Goal: Information Seeking & Learning: Learn about a topic

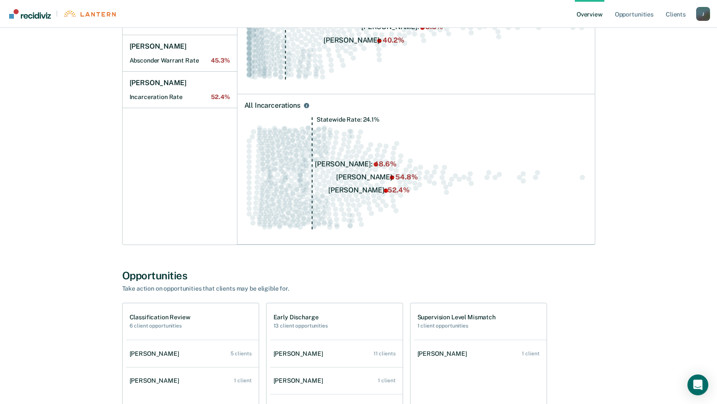
scroll to position [495, 0]
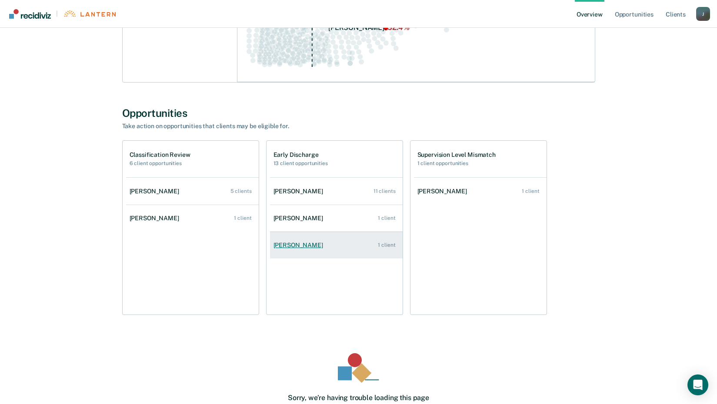
click at [295, 245] on div "[PERSON_NAME]" at bounding box center [299, 245] width 53 height 7
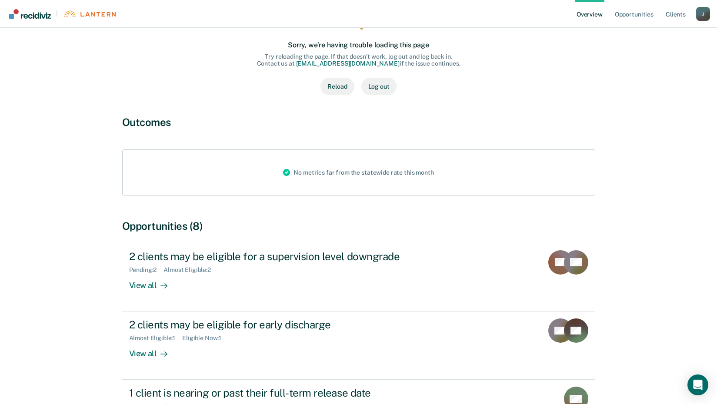
scroll to position [130, 0]
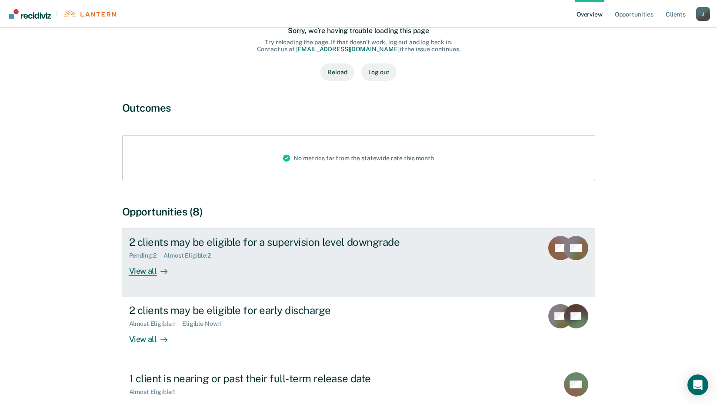
click at [150, 274] on div "View all" at bounding box center [153, 267] width 49 height 17
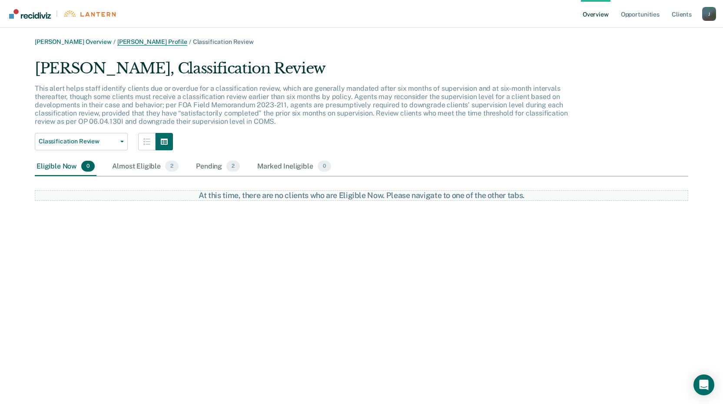
click at [150, 39] on link "[PERSON_NAME] Profile" at bounding box center [152, 41] width 70 height 7
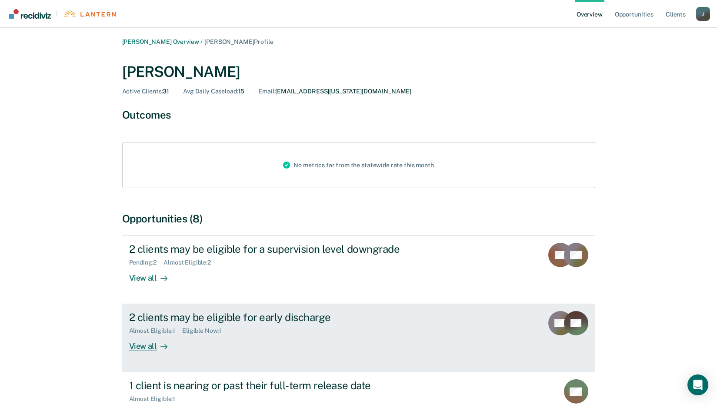
click at [142, 344] on div "View all" at bounding box center [153, 343] width 49 height 17
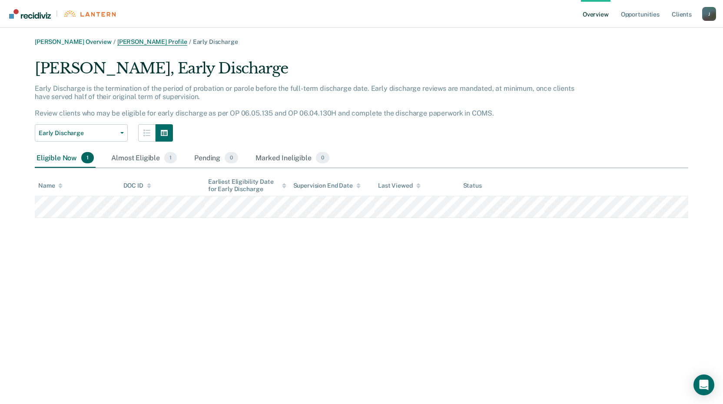
click at [131, 40] on link "[PERSON_NAME] Profile" at bounding box center [152, 41] width 70 height 7
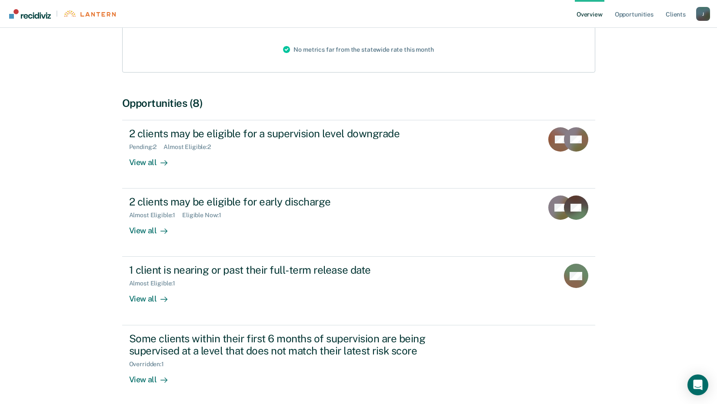
scroll to position [163, 0]
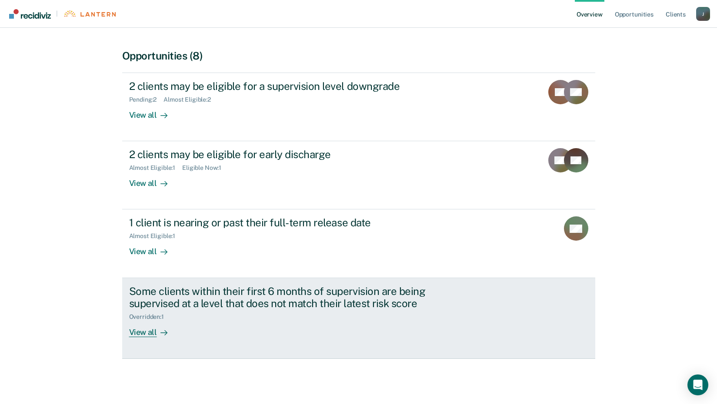
click at [147, 332] on div "View all" at bounding box center [153, 329] width 49 height 17
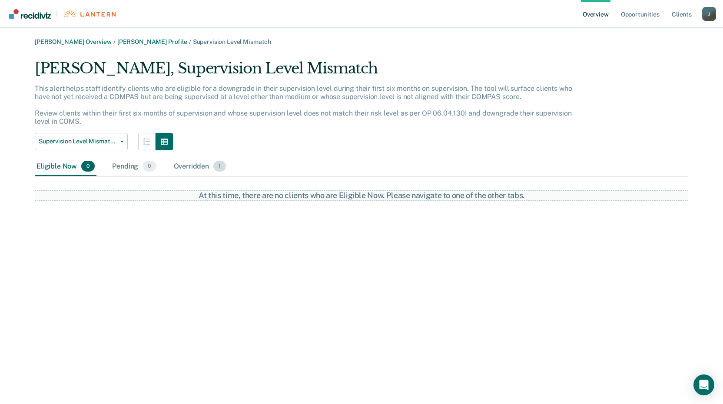
click at [186, 167] on div "Overridden 1" at bounding box center [200, 166] width 56 height 19
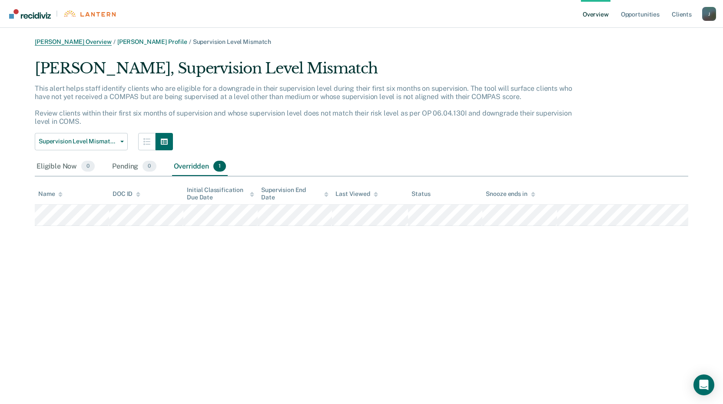
click at [95, 40] on link "[PERSON_NAME] Overview" at bounding box center [73, 41] width 77 height 7
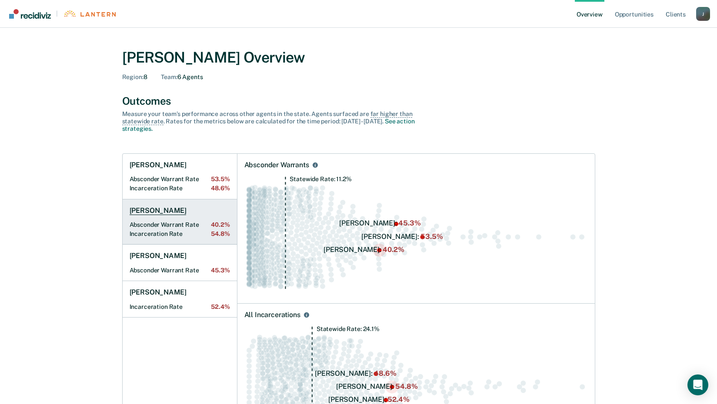
click at [175, 210] on h1 "[PERSON_NAME]" at bounding box center [158, 211] width 57 height 9
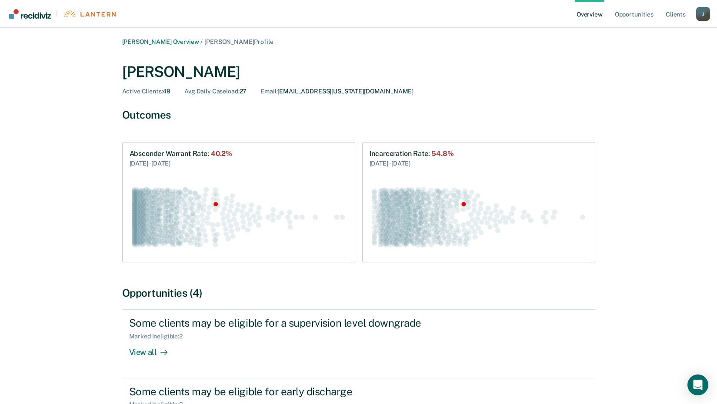
scroll to position [88, 0]
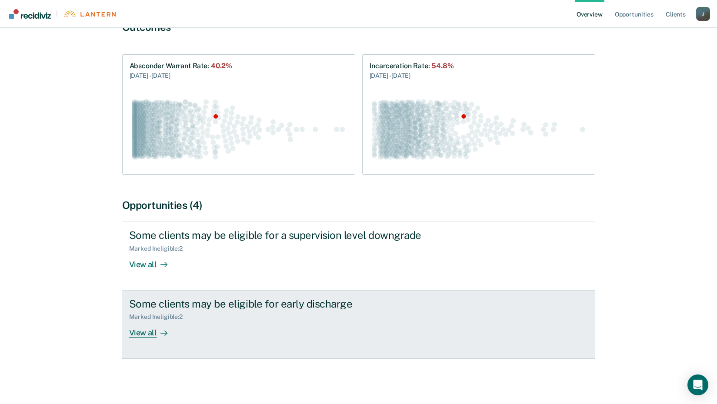
click at [147, 335] on div "View all" at bounding box center [153, 329] width 49 height 17
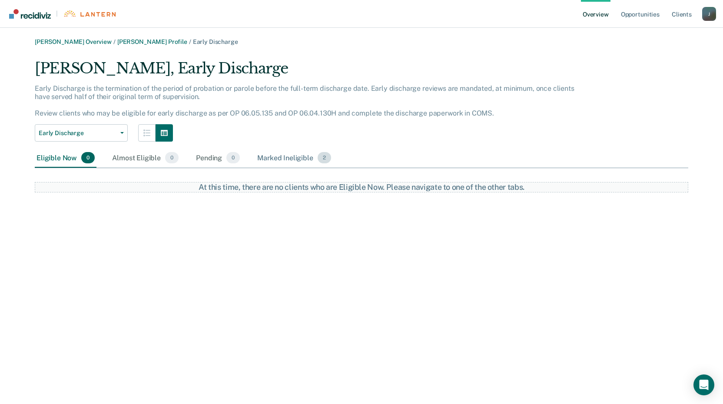
click at [275, 155] on div "Marked Ineligible 2" at bounding box center [294, 158] width 77 height 19
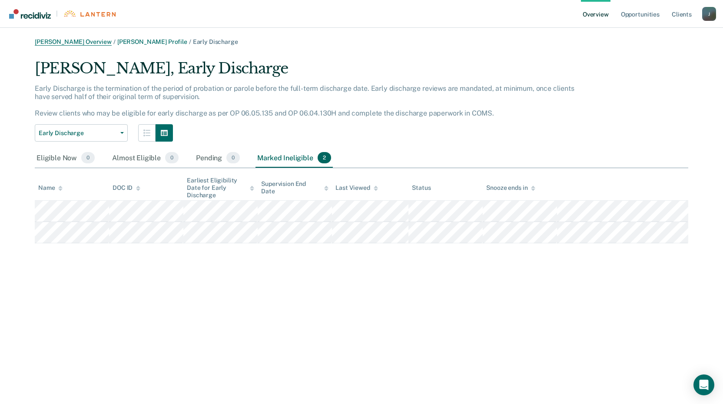
click at [90, 42] on link "[PERSON_NAME] Overview" at bounding box center [73, 41] width 77 height 7
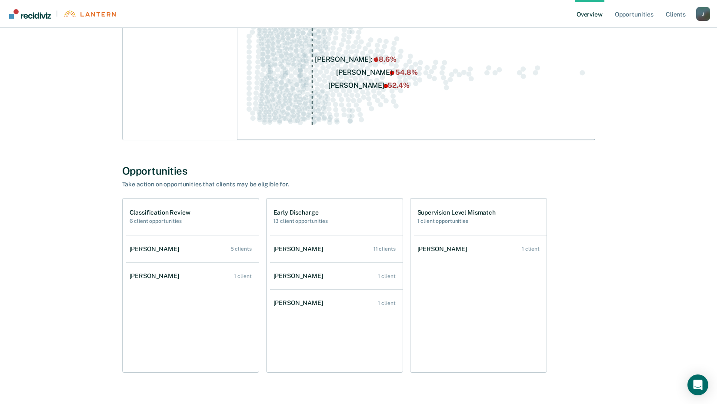
scroll to position [335, 0]
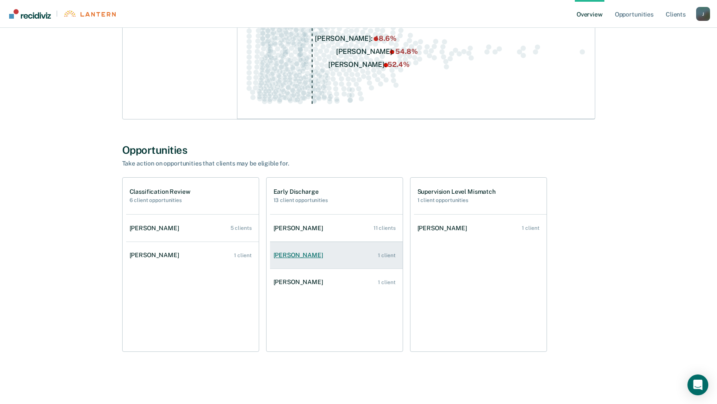
click at [307, 256] on div "[PERSON_NAME]" at bounding box center [299, 255] width 53 height 7
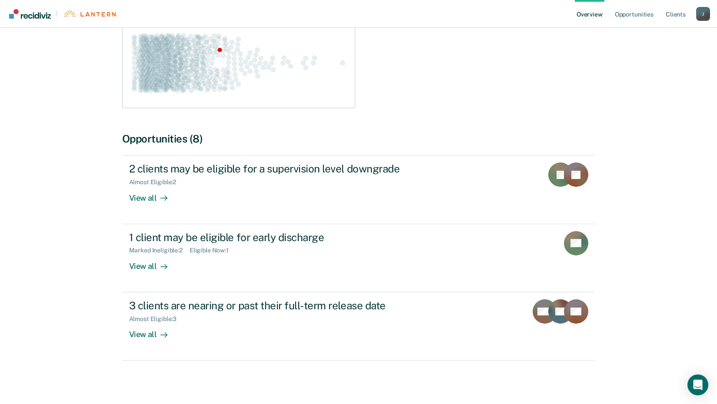
scroll to position [156, 0]
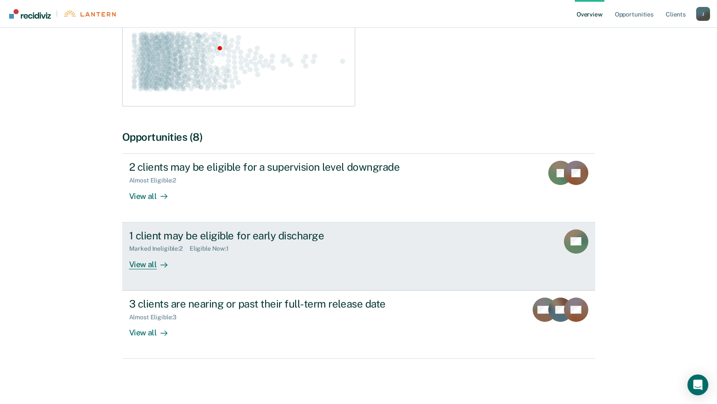
click at [149, 263] on div "View all" at bounding box center [153, 261] width 49 height 17
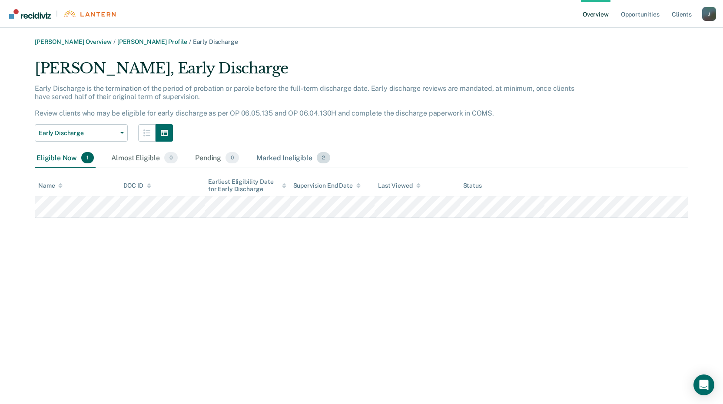
click at [286, 157] on div "Marked Ineligible 2" at bounding box center [293, 158] width 77 height 19
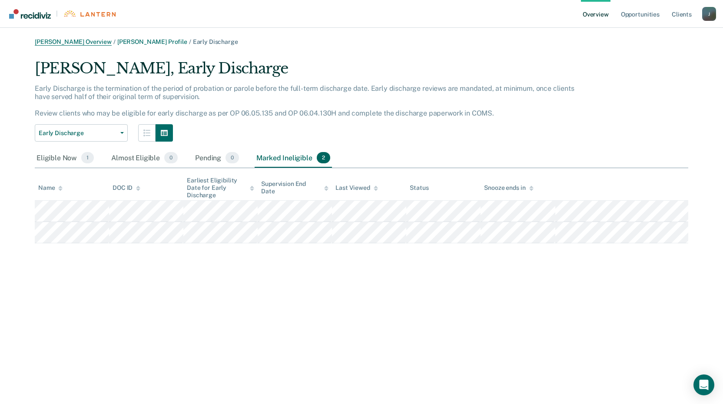
click at [71, 41] on link "[PERSON_NAME] Overview" at bounding box center [73, 41] width 77 height 7
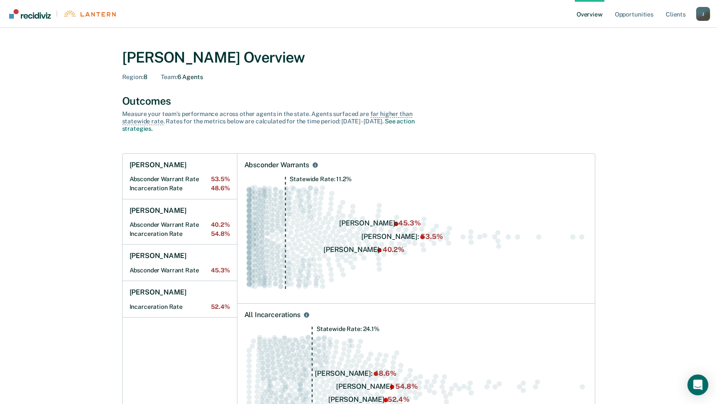
scroll to position [335, 0]
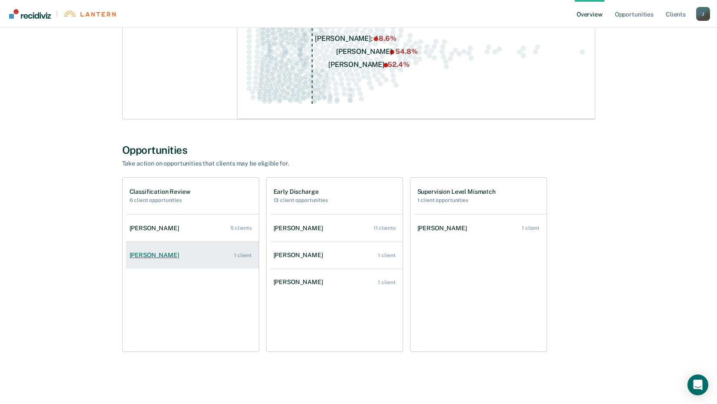
click at [166, 255] on div "[PERSON_NAME]" at bounding box center [156, 255] width 53 height 7
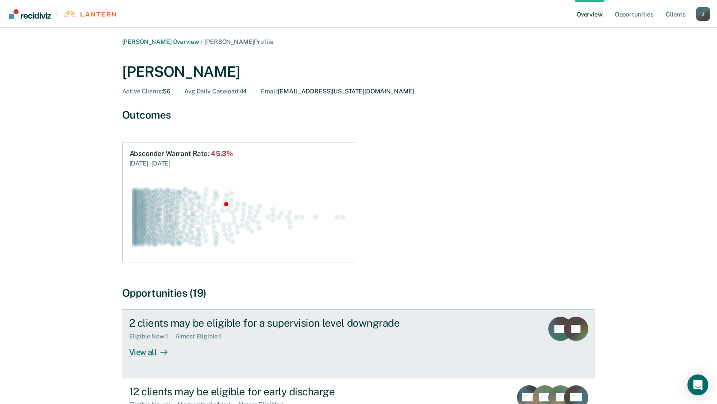
click at [140, 353] on div "View all" at bounding box center [153, 348] width 49 height 17
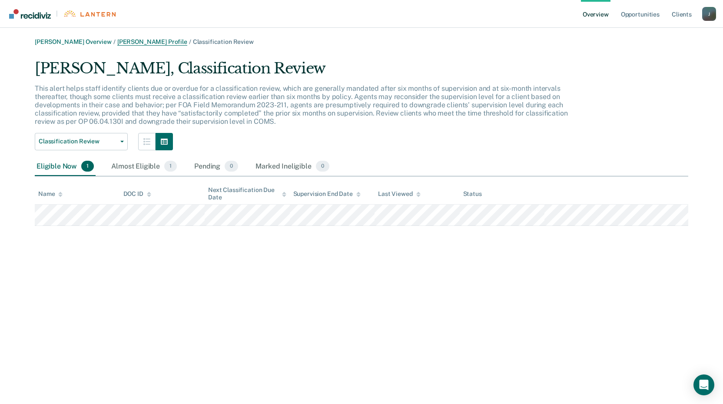
click at [154, 42] on link "[PERSON_NAME] Profile" at bounding box center [152, 41] width 70 height 7
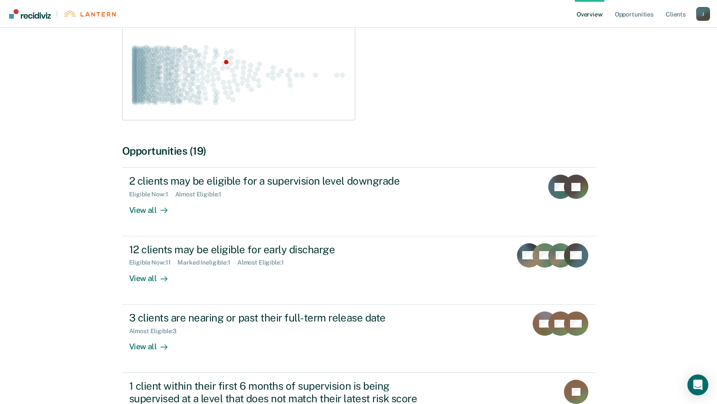
scroll to position [237, 0]
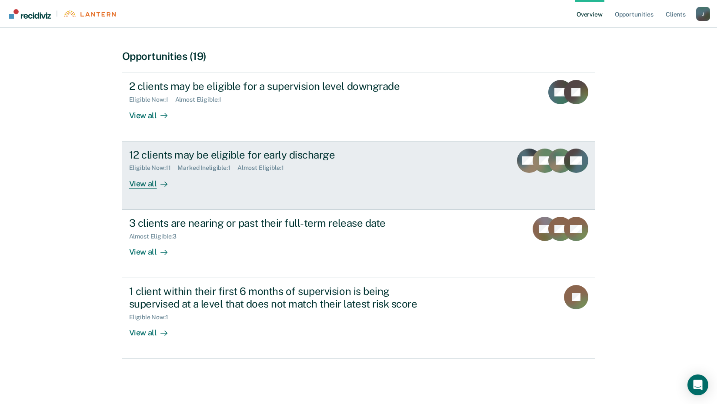
click at [147, 184] on div "View all" at bounding box center [153, 180] width 49 height 17
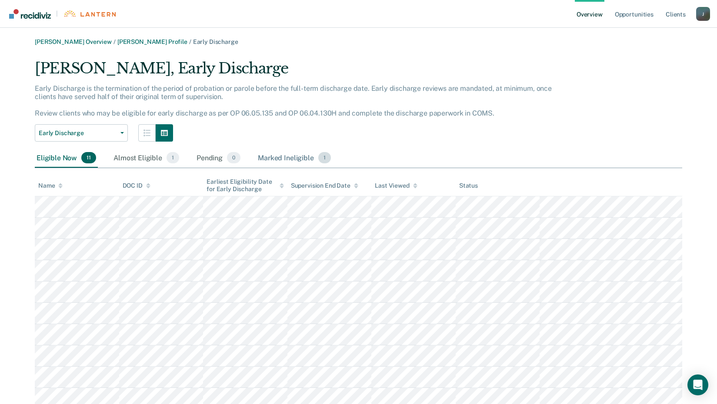
click at [292, 157] on div "Marked Ineligible 1" at bounding box center [294, 158] width 77 height 19
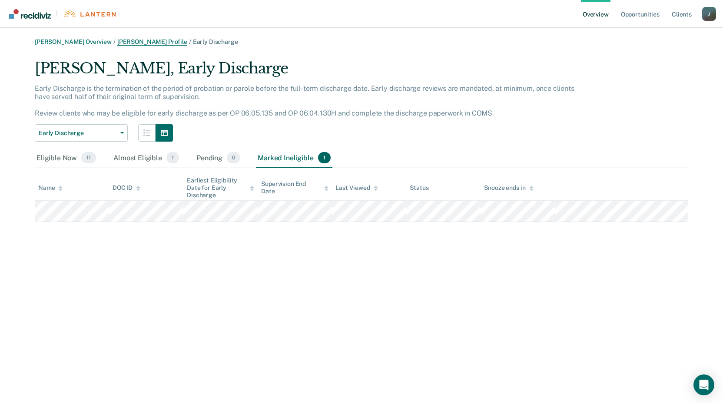
click at [149, 42] on link "[PERSON_NAME] Profile" at bounding box center [152, 41] width 70 height 7
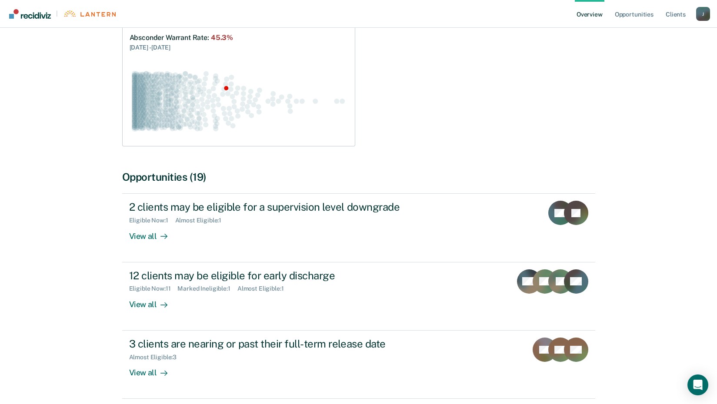
scroll to position [237, 0]
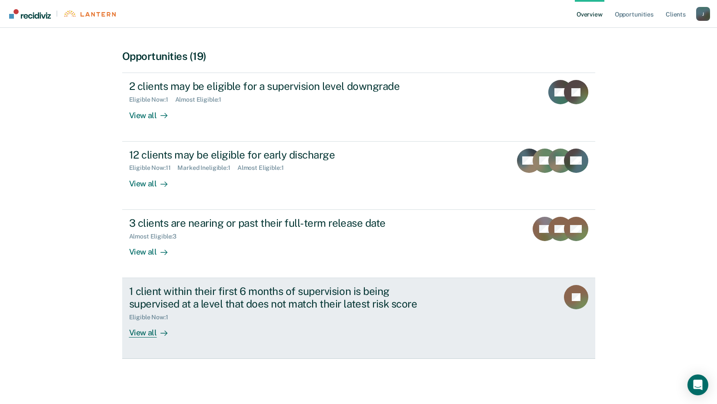
click at [150, 334] on div "View all" at bounding box center [153, 329] width 49 height 17
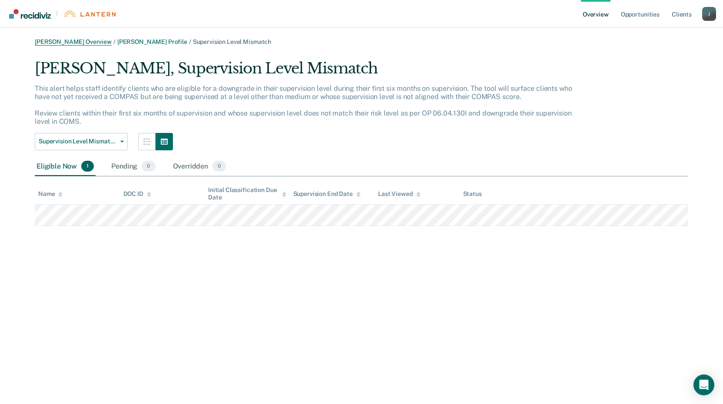
click at [82, 43] on link "[PERSON_NAME] Overview" at bounding box center [73, 41] width 77 height 7
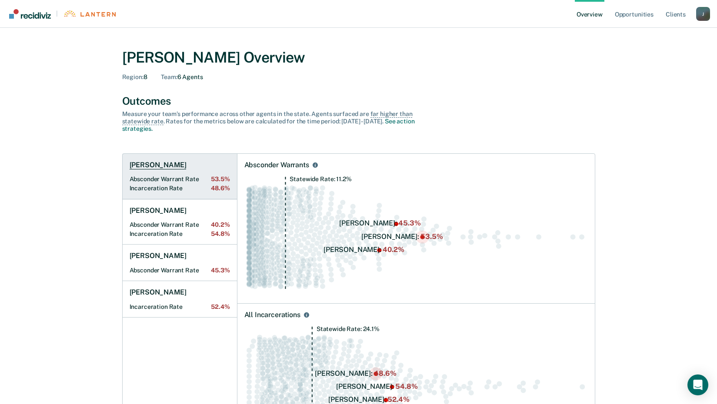
click at [182, 163] on h1 "[PERSON_NAME]" at bounding box center [158, 165] width 57 height 9
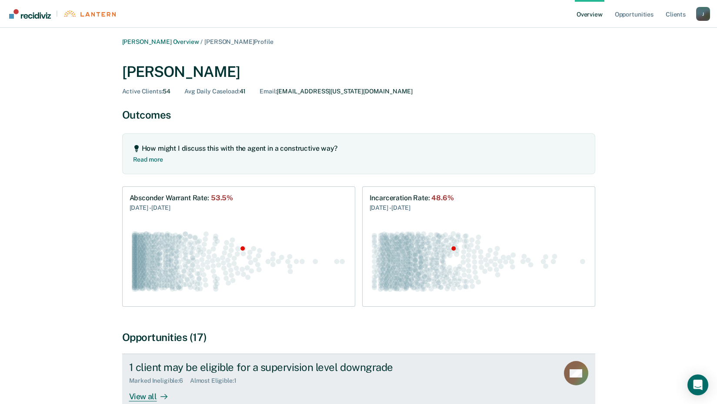
click at [150, 394] on div "View all" at bounding box center [153, 393] width 49 height 17
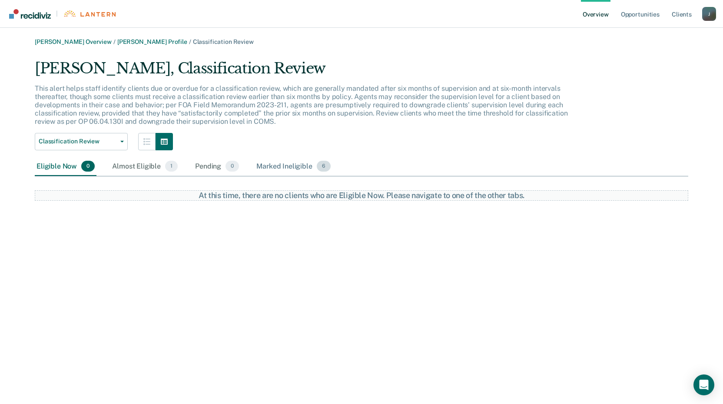
click at [287, 163] on div "Marked Ineligible 6" at bounding box center [294, 166] width 78 height 19
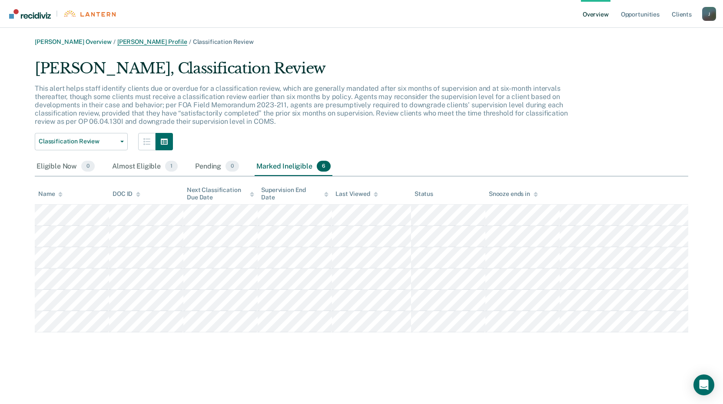
click at [172, 40] on link "[PERSON_NAME] Profile" at bounding box center [152, 41] width 70 height 7
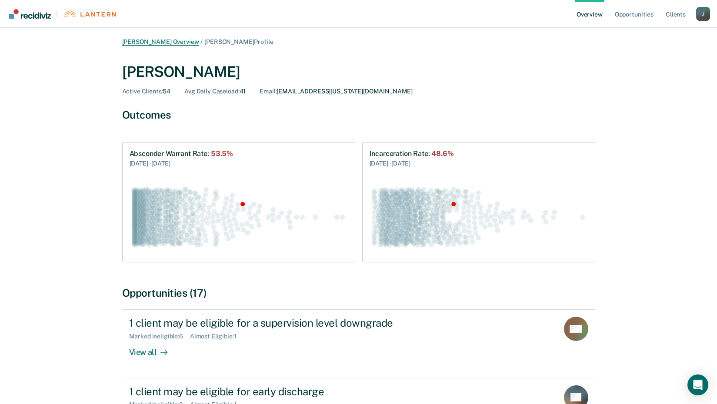
click at [165, 43] on link "[PERSON_NAME] Overview" at bounding box center [160, 41] width 77 height 7
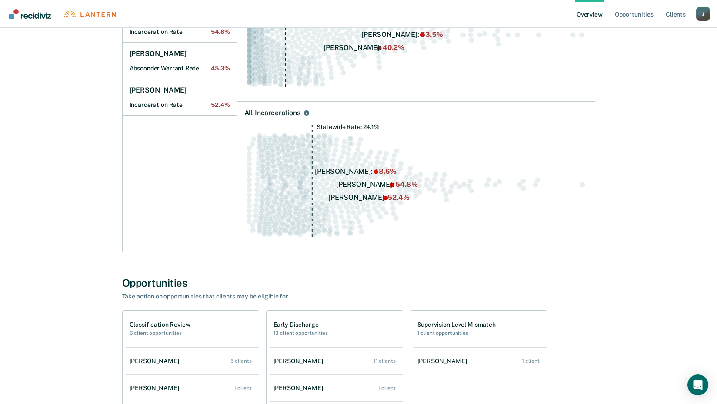
scroll to position [335, 0]
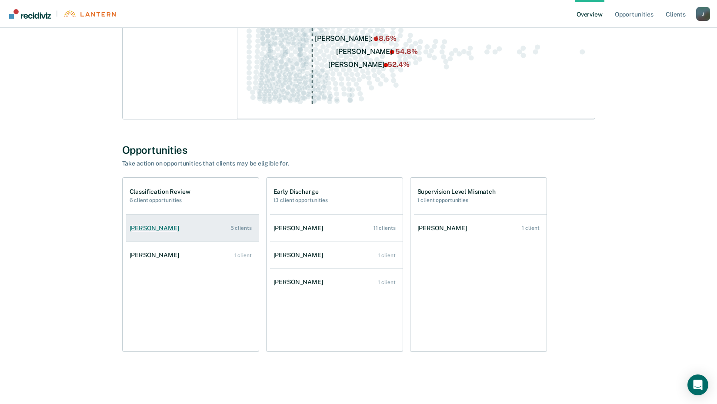
click at [172, 230] on div "[PERSON_NAME]" at bounding box center [156, 228] width 53 height 7
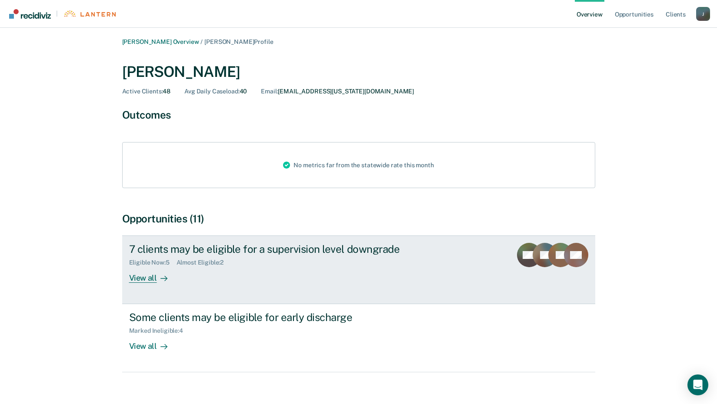
click at [143, 279] on div "View all" at bounding box center [153, 275] width 49 height 17
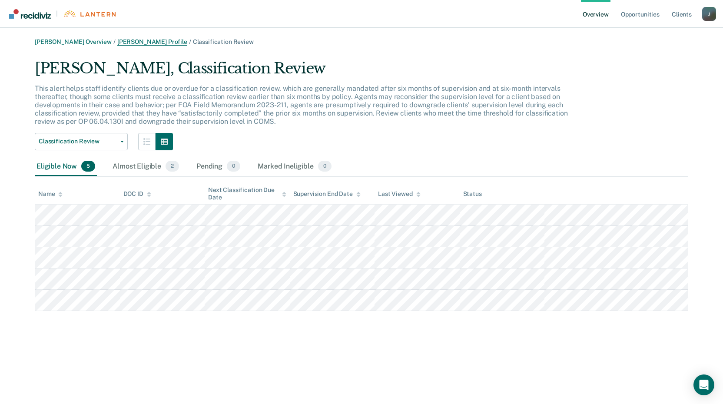
click at [158, 43] on link "[PERSON_NAME] Profile" at bounding box center [152, 41] width 70 height 7
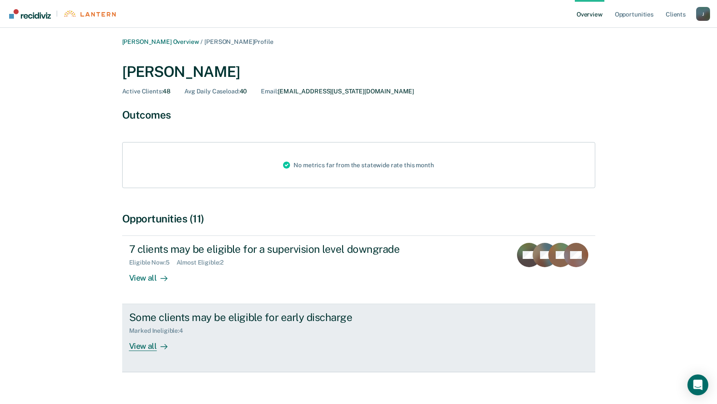
click at [140, 347] on div "View all" at bounding box center [153, 343] width 49 height 17
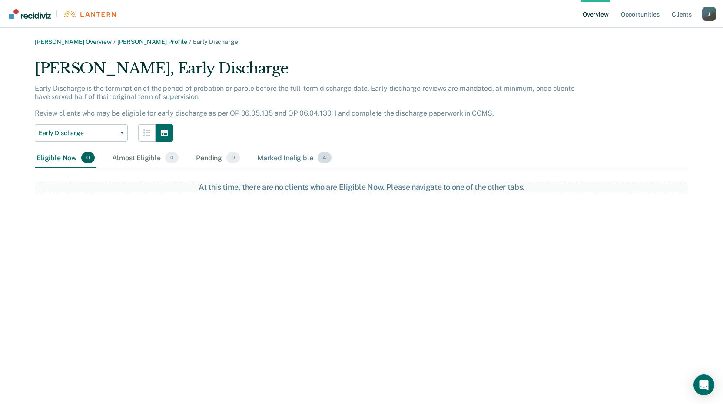
click at [290, 160] on div "Marked Ineligible 4" at bounding box center [295, 158] width 78 height 19
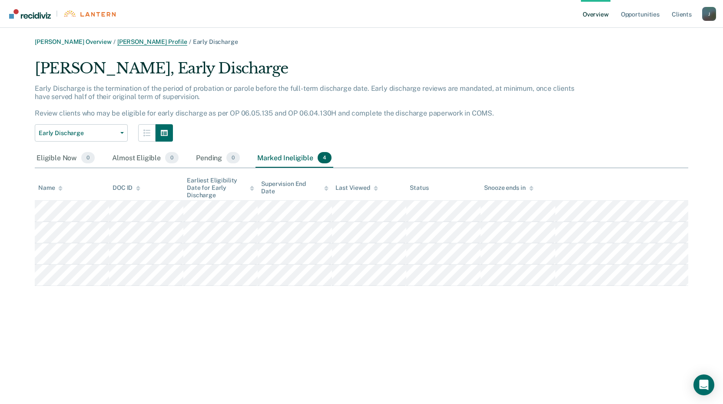
click at [153, 43] on link "[PERSON_NAME] Profile" at bounding box center [152, 41] width 70 height 7
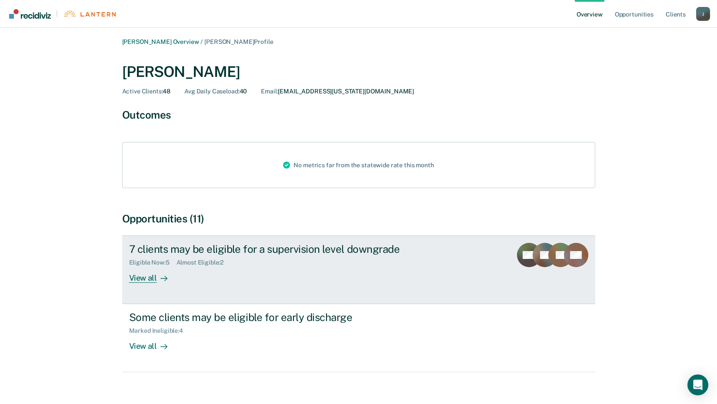
click at [147, 280] on div "View all" at bounding box center [153, 275] width 49 height 17
